Goal: Navigation & Orientation: Find specific page/section

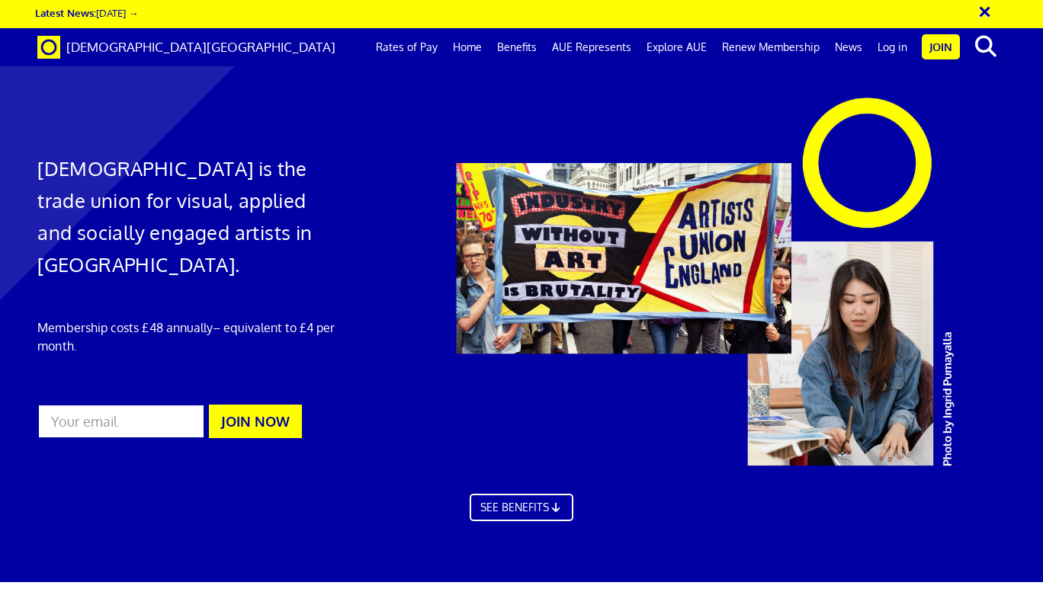
scroll to position [0, 6]
click at [896, 54] on link "Log in" at bounding box center [892, 47] width 45 height 38
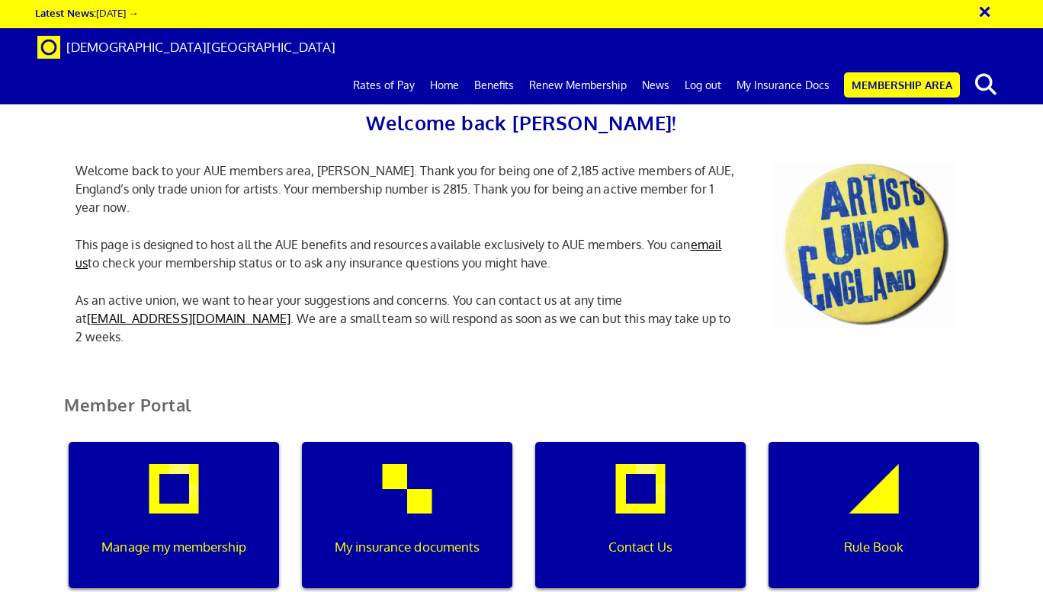
scroll to position [0, 5]
click at [434, 502] on div "My insurance documents" at bounding box center [407, 515] width 210 height 146
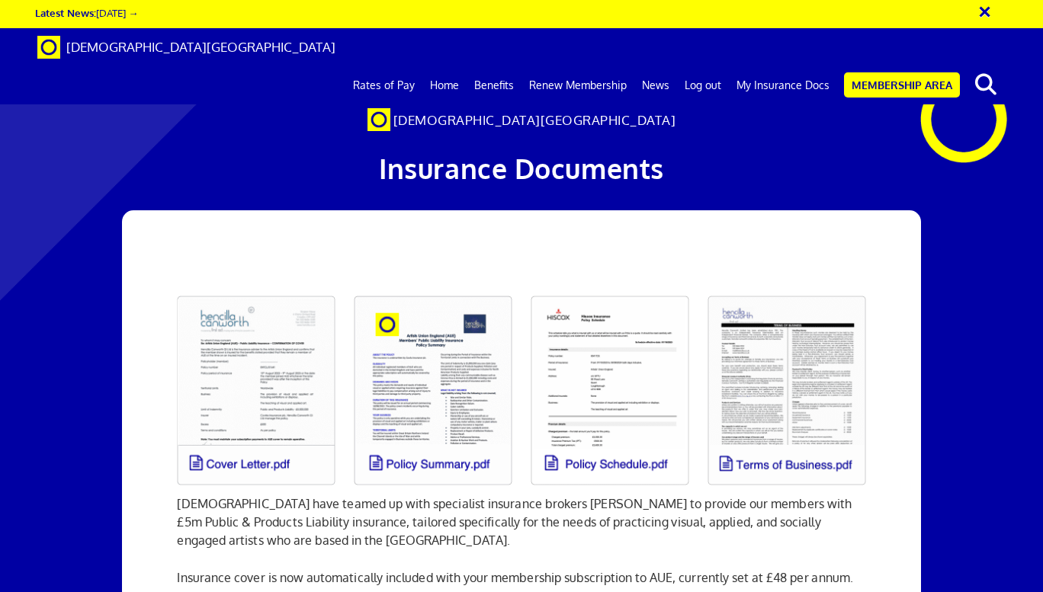
scroll to position [152, 0]
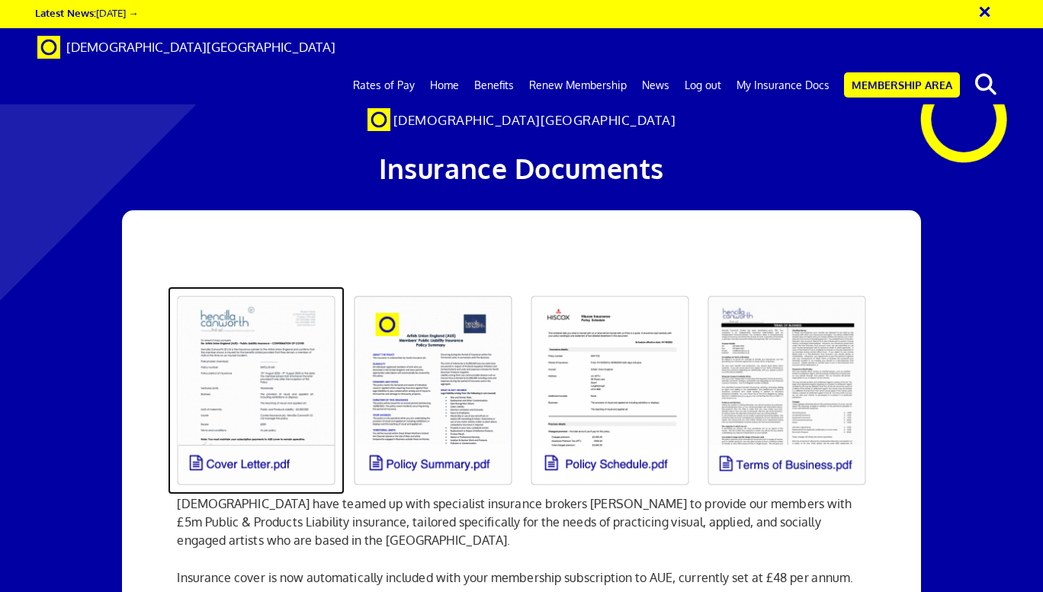
click at [233, 287] on link at bounding box center [256, 391] width 177 height 208
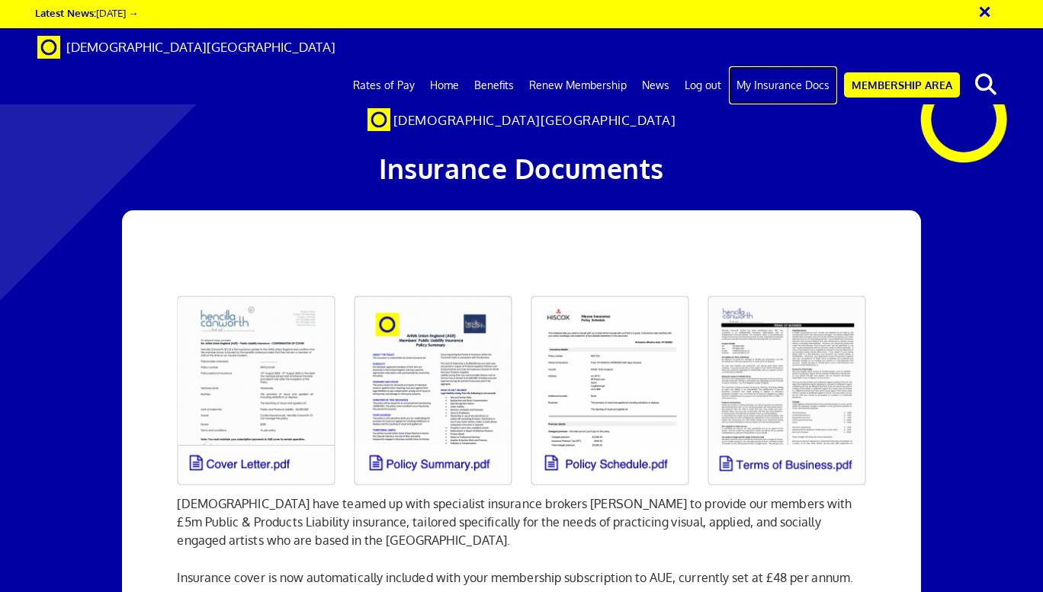
click at [780, 66] on link "My Insurance Docs" at bounding box center [783, 85] width 108 height 38
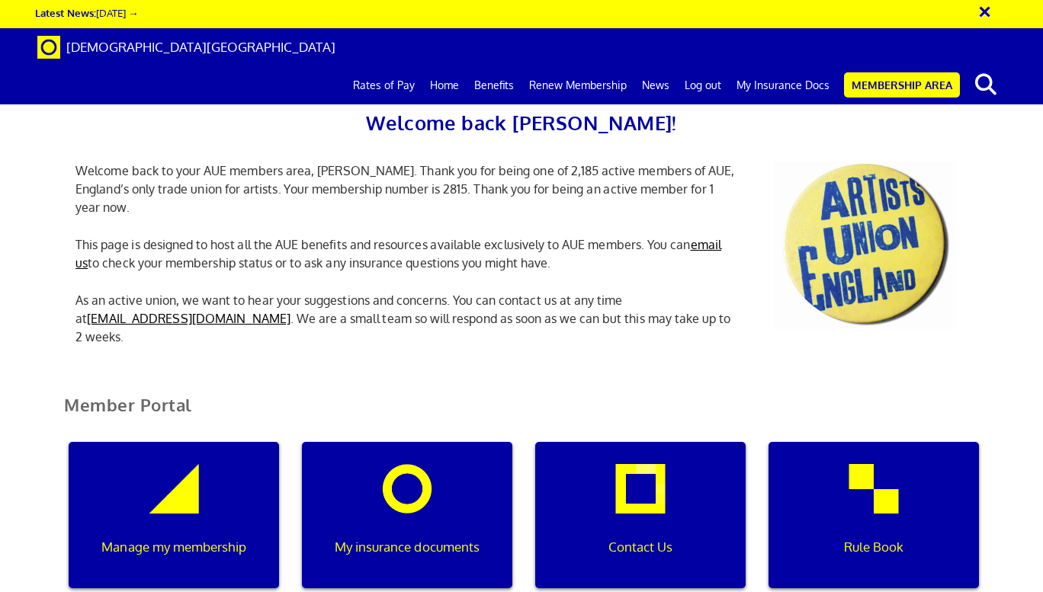
scroll to position [0, 5]
click at [651, 442] on div "Contact Us" at bounding box center [640, 515] width 210 height 146
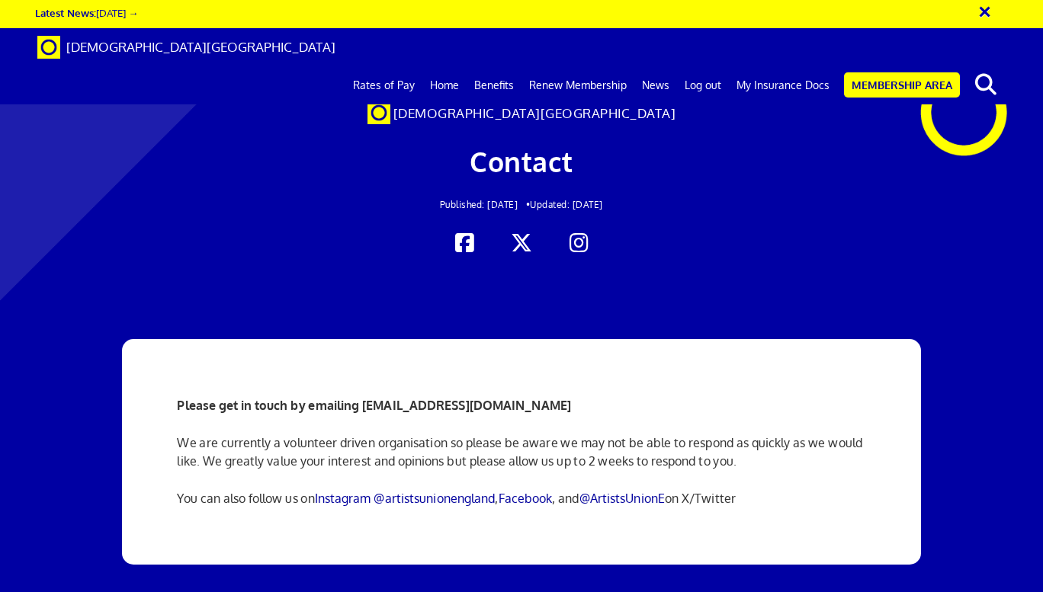
scroll to position [229, 0]
click at [442, 491] on link "Instagram @artistsunionengland" at bounding box center [405, 498] width 181 height 15
